Goal: Task Accomplishment & Management: Manage account settings

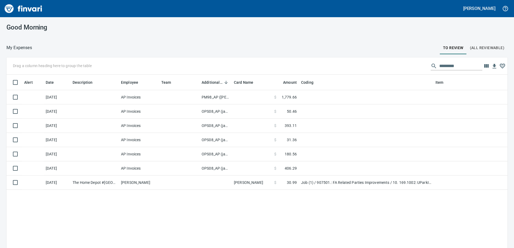
scroll to position [185, 493]
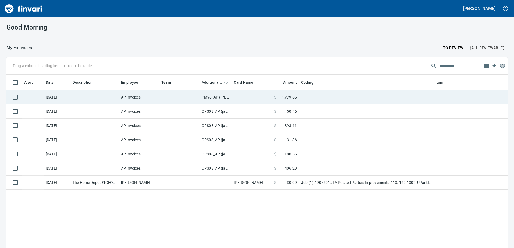
click at [213, 96] on td "PM98_AP (samr, shanet)" at bounding box center [215, 97] width 32 height 14
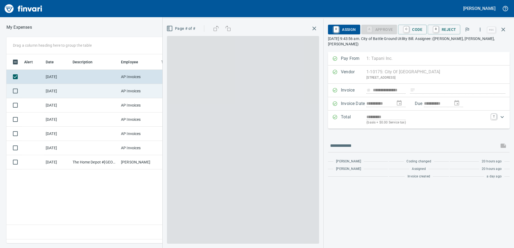
scroll to position [181, 362]
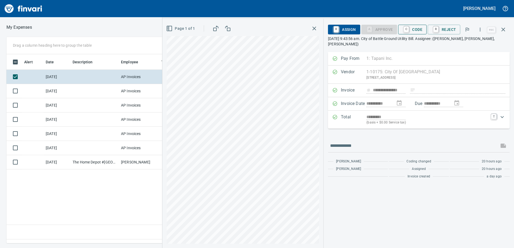
click at [419, 30] on span "C Code" at bounding box center [412, 29] width 20 height 9
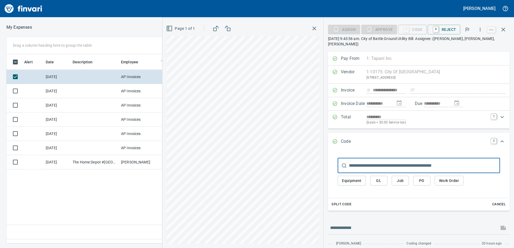
click at [379, 178] on span "GL" at bounding box center [378, 181] width 9 height 7
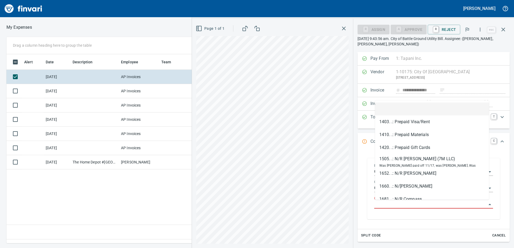
click at [384, 204] on input "GL Account" at bounding box center [430, 205] width 112 height 8
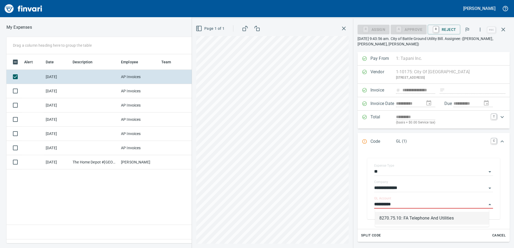
click at [407, 218] on li "8270.75.10: FA Telephone And Utilities" at bounding box center [432, 218] width 114 height 13
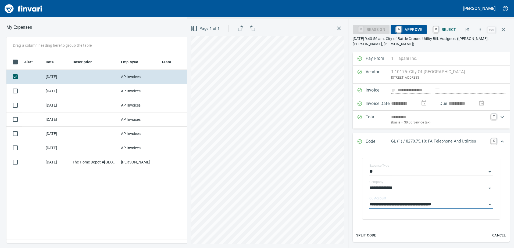
type input "**********"
click at [414, 30] on span "A Approve" at bounding box center [408, 29] width 27 height 9
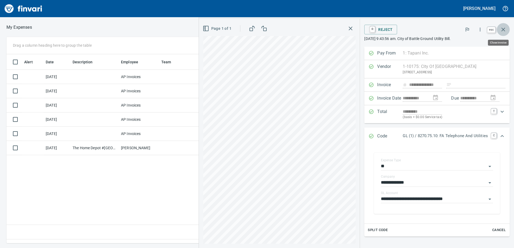
click at [501, 27] on icon "button" at bounding box center [503, 29] width 6 height 6
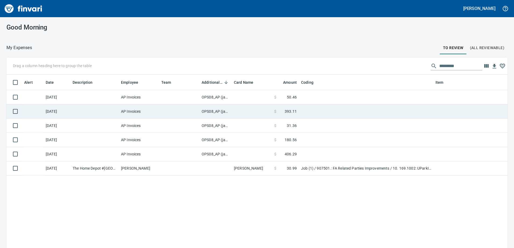
scroll to position [185, 493]
click at [209, 111] on td "OPS08_AP (janettep, samr)" at bounding box center [215, 112] width 32 height 14
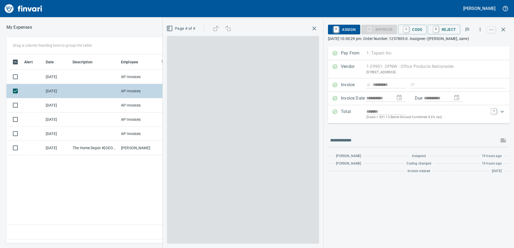
scroll to position [181, 362]
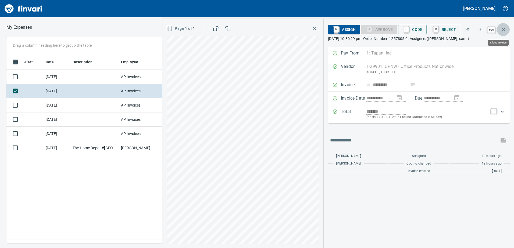
click at [501, 28] on button "button" at bounding box center [503, 29] width 13 height 13
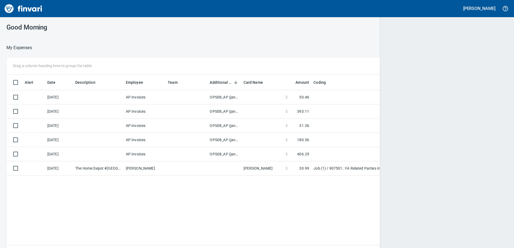
scroll to position [185, 492]
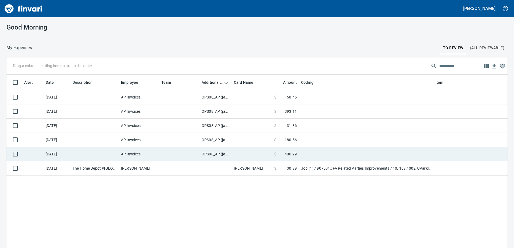
click at [215, 155] on td "OPS08_AP (janettep, samr)" at bounding box center [215, 154] width 32 height 14
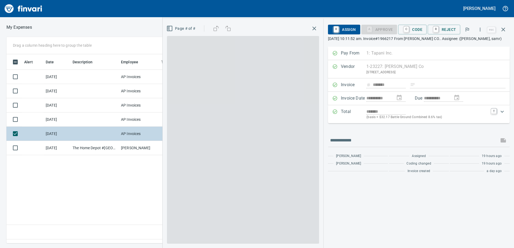
scroll to position [181, 362]
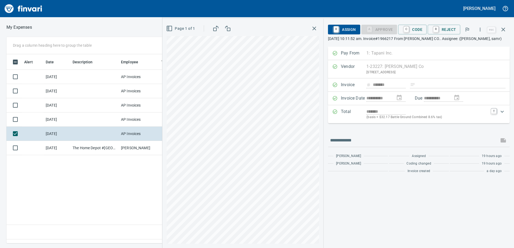
drag, startPoint x: 504, startPoint y: 31, endPoint x: 501, endPoint y: 30, distance: 3.0
click at [504, 31] on icon "button" at bounding box center [503, 29] width 6 height 6
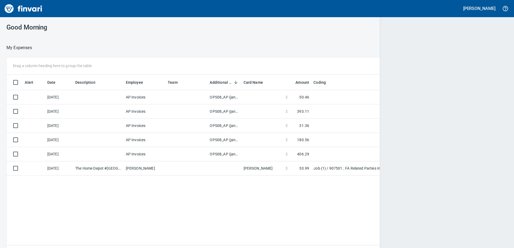
scroll to position [1, 1]
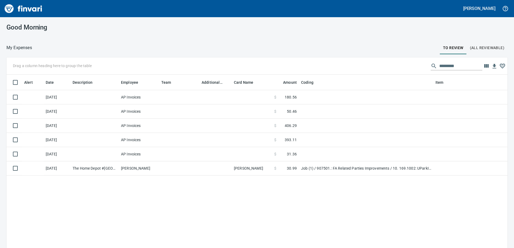
scroll to position [185, 493]
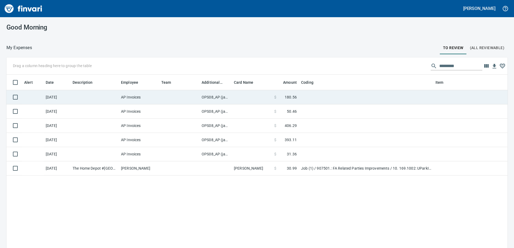
click at [215, 96] on td "OPS08_AP (janettep, samr)" at bounding box center [215, 97] width 32 height 14
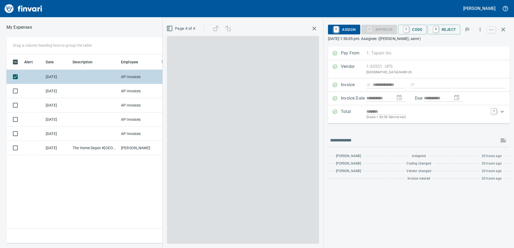
scroll to position [181, 362]
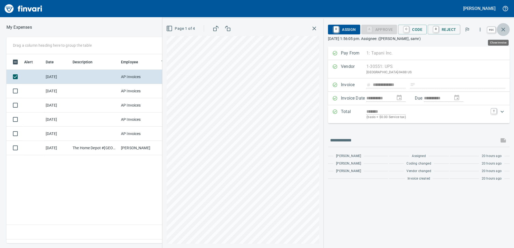
click at [505, 29] on icon "button" at bounding box center [503, 29] width 6 height 6
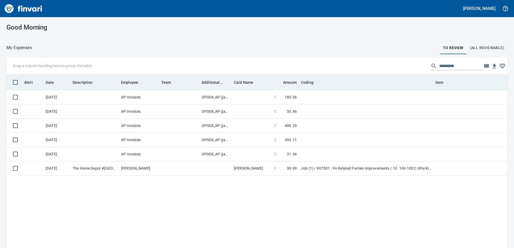
scroll to position [185, 493]
click at [457, 84] on div "Item" at bounding box center [459, 82] width 49 height 7
click at [454, 82] on div "Item" at bounding box center [459, 82] width 49 height 7
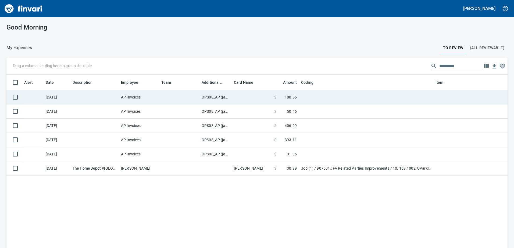
drag, startPoint x: 454, startPoint y: 83, endPoint x: 356, endPoint y: 99, distance: 99.9
click at [356, 99] on td at bounding box center [366, 97] width 134 height 14
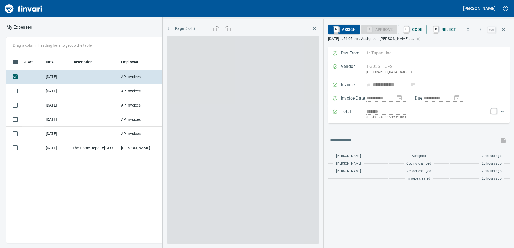
scroll to position [181, 362]
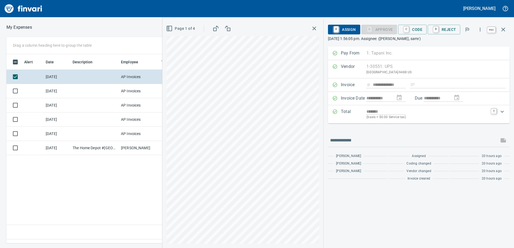
click at [506, 27] on icon "button" at bounding box center [503, 29] width 6 height 6
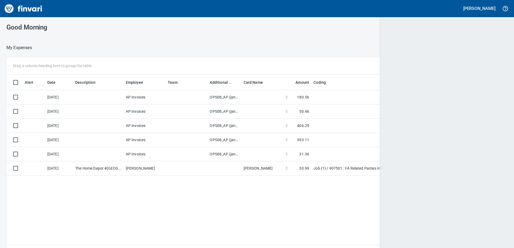
scroll to position [1, 1]
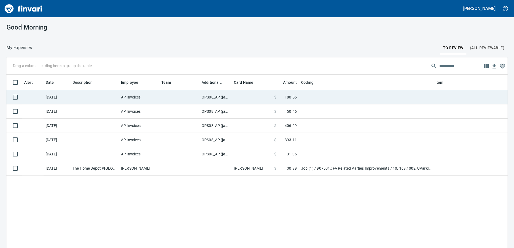
click at [446, 98] on td at bounding box center [460, 97] width 54 height 14
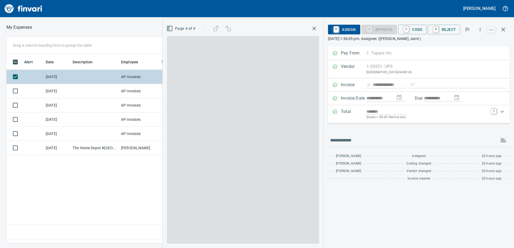
scroll to position [181, 362]
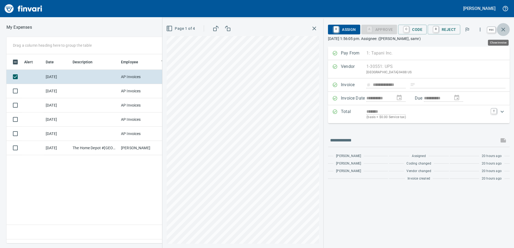
click at [502, 28] on icon "button" at bounding box center [503, 29] width 6 height 6
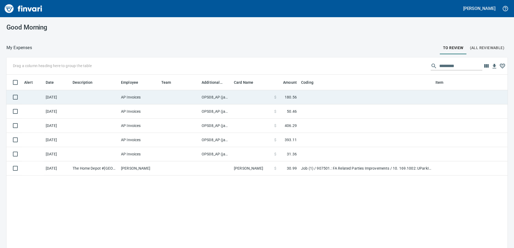
scroll to position [185, 493]
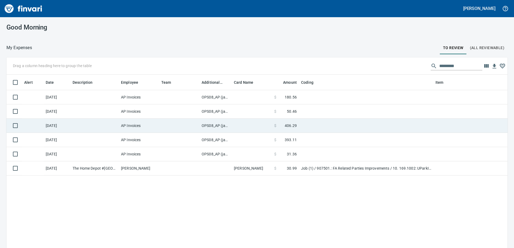
click at [220, 125] on td "OPS08_AP (janettep, samr)" at bounding box center [215, 126] width 32 height 14
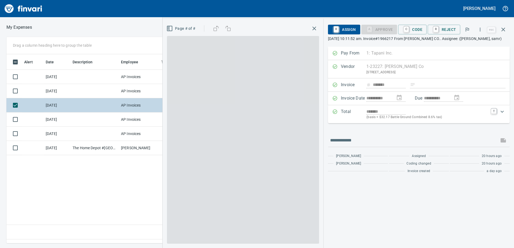
scroll to position [181, 362]
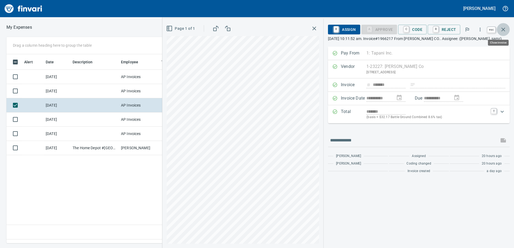
click at [504, 31] on icon "button" at bounding box center [503, 29] width 6 height 6
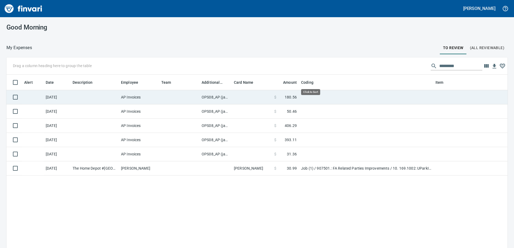
scroll to position [185, 493]
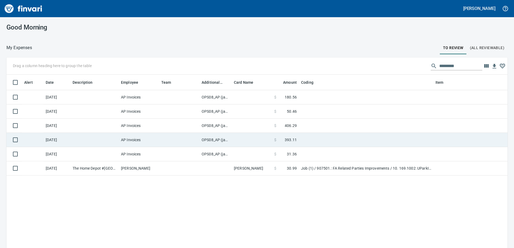
click at [226, 142] on td "OPS08_AP (janettep, samr)" at bounding box center [215, 140] width 32 height 14
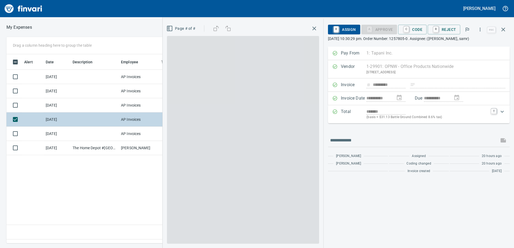
scroll to position [181, 362]
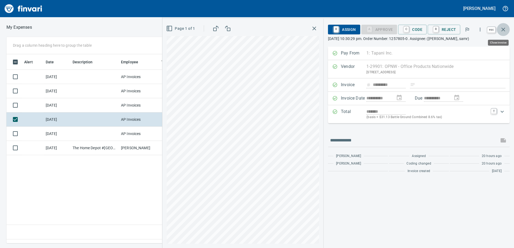
click at [504, 28] on icon "button" at bounding box center [503, 29] width 6 height 6
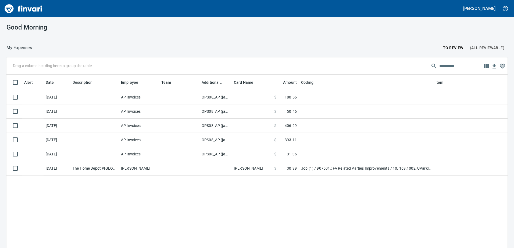
scroll to position [185, 493]
